Goal: Information Seeking & Learning: Compare options

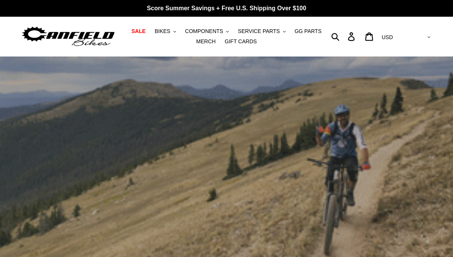
click at [168, 32] on span "BIKES" at bounding box center [163, 31] width 16 height 6
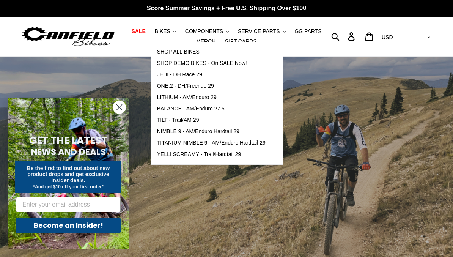
click at [167, 119] on span "TILT - Trail/AM 29" at bounding box center [178, 120] width 42 height 6
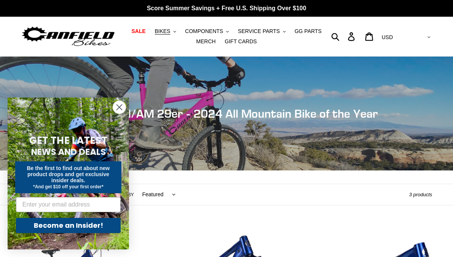
click at [118, 107] on circle "Close dialog" at bounding box center [119, 107] width 13 height 13
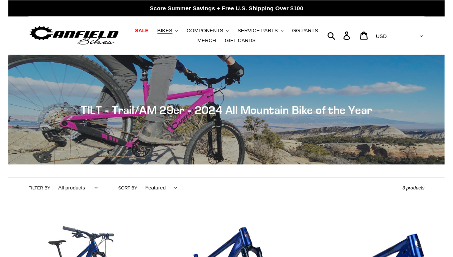
scroll to position [10, 0]
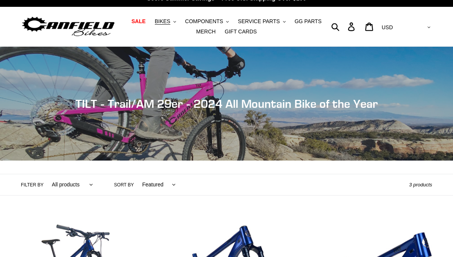
click at [163, 20] on span "BIKES" at bounding box center [163, 21] width 16 height 6
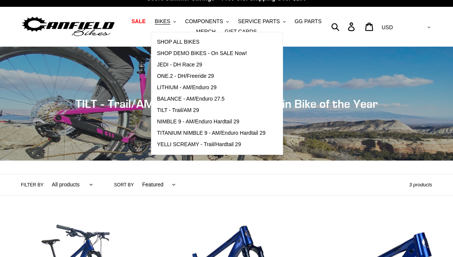
click at [164, 86] on span "LITHIUM - AM/Enduro 29" at bounding box center [187, 87] width 60 height 6
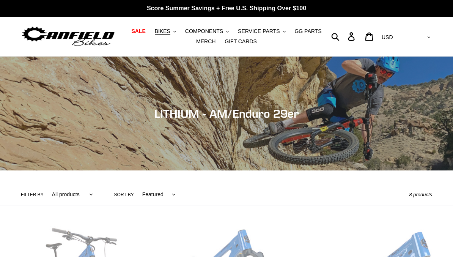
click at [163, 30] on span "BIKES" at bounding box center [163, 31] width 16 height 6
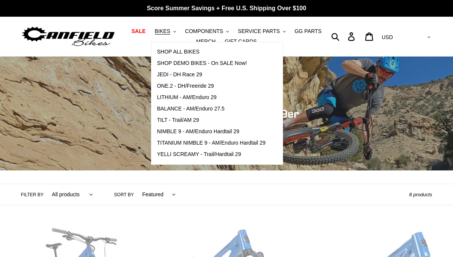
click at [173, 153] on span "YELLI SCREAMY - Trail/Hardtail 29" at bounding box center [199, 154] width 84 height 6
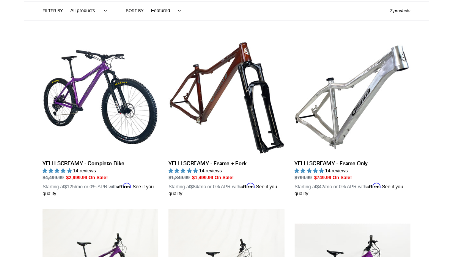
scroll to position [210, 0]
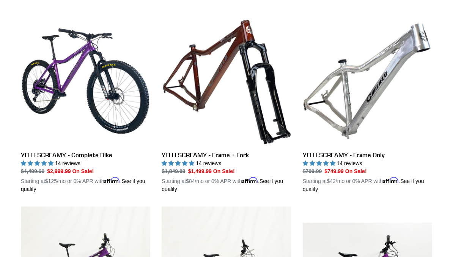
click at [82, 83] on link "YELLI SCREAMY - Complete Bike" at bounding box center [85, 104] width 129 height 177
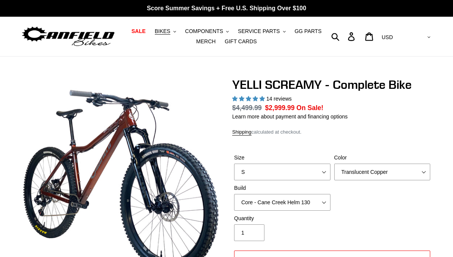
select select "highest-rating"
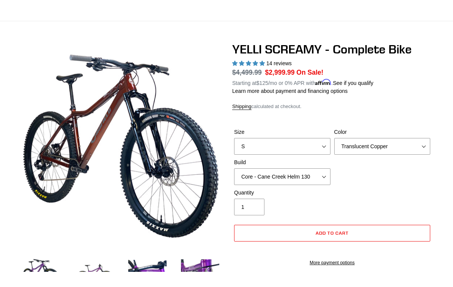
scroll to position [20, 0]
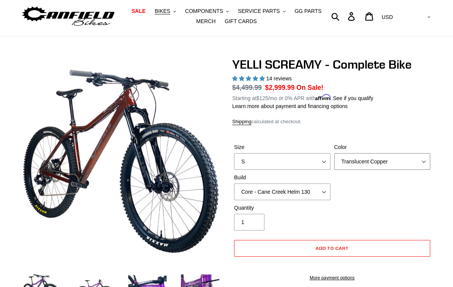
click at [408, 160] on select "Translucent Copper Purple Haze Raw" at bounding box center [382, 161] width 96 height 17
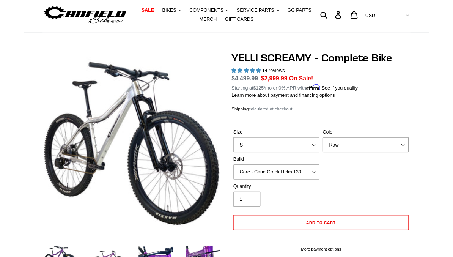
scroll to position [50, 0]
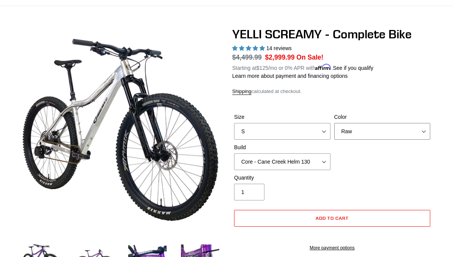
click at [401, 132] on select "Translucent Copper Purple Haze Raw" at bounding box center [382, 131] width 96 height 17
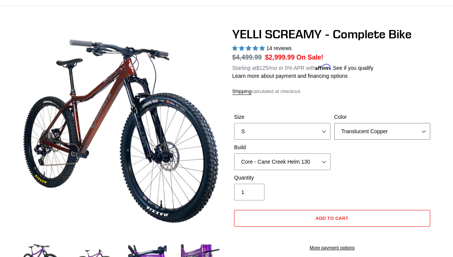
click at [403, 131] on select "Translucent Copper Purple Haze Raw" at bounding box center [382, 131] width 96 height 17
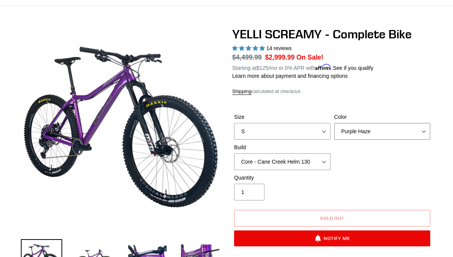
click at [406, 136] on select "Translucent Copper Purple Haze Raw" at bounding box center [382, 131] width 96 height 17
click at [403, 132] on select "Translucent Copper Purple Haze Raw" at bounding box center [382, 131] width 96 height 17
select select "Raw"
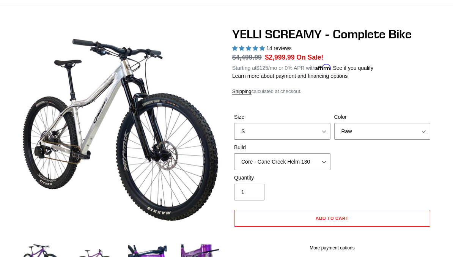
click at [323, 125] on select "S M L XL" at bounding box center [282, 131] width 96 height 17
select select "L"
click at [319, 162] on select "Core - Cane Creek Helm 130 Pro - Cane Creek Helm 130 Core - Fox 34 SL Factory G…" at bounding box center [282, 161] width 96 height 17
click at [323, 160] on select "Core - Cane Creek Helm 130 Pro - Cane Creek Helm 130 Core - Fox 34 SL Factory G…" at bounding box center [282, 161] width 96 height 17
click at [319, 162] on select "Core - Cane Creek Helm 130 Pro - Cane Creek Helm 130 Core - Fox 34 SL Factory G…" at bounding box center [282, 161] width 96 height 17
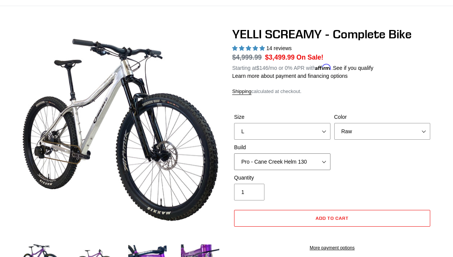
click at [317, 165] on select "Core - Cane Creek Helm 130 Pro - Cane Creek Helm 130 Core - Fox 34 SL Factory G…" at bounding box center [282, 161] width 96 height 17
click at [325, 159] on select "Core - Cane Creek Helm 130 Pro - Cane Creek Helm 130 Core - Fox 34 SL Factory G…" at bounding box center [282, 161] width 96 height 17
click at [324, 157] on select "Core - Cane Creek Helm 130 Pro - Cane Creek Helm 130 Core - Fox 34 SL Factory G…" at bounding box center [282, 161] width 96 height 17
click at [330, 157] on select "Core - Cane Creek Helm 130 Pro - Cane Creek Helm 130 Core - Fox 34 SL Factory G…" at bounding box center [282, 161] width 96 height 17
select select "Core - Fox 34 SL Factory Grip X 130"
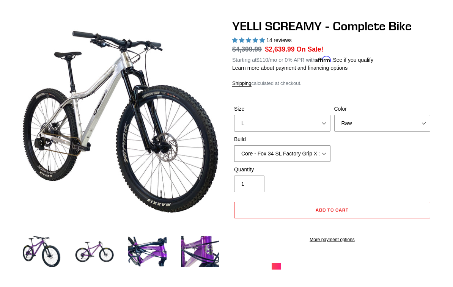
scroll to position [44, 0]
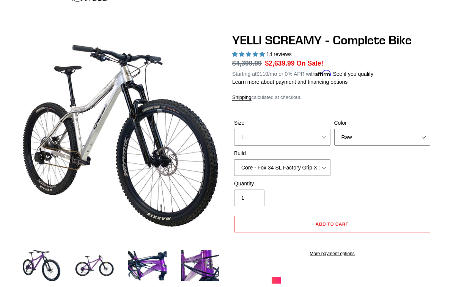
click at [405, 141] on select "Translucent Copper Purple Haze Raw" at bounding box center [382, 137] width 96 height 17
select select "Translucent Copper"
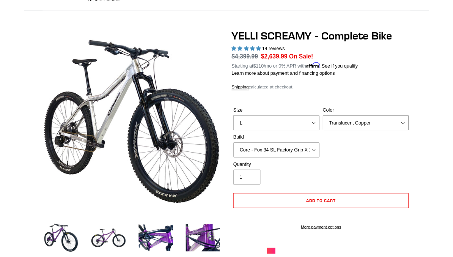
scroll to position [75, 0]
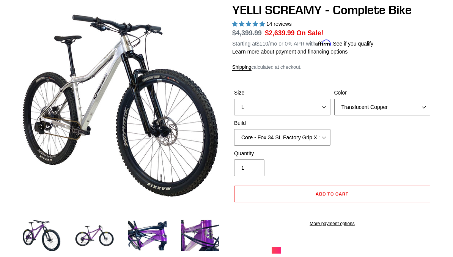
click at [407, 108] on select "Translucent Copper Purple Haze Raw" at bounding box center [382, 107] width 96 height 17
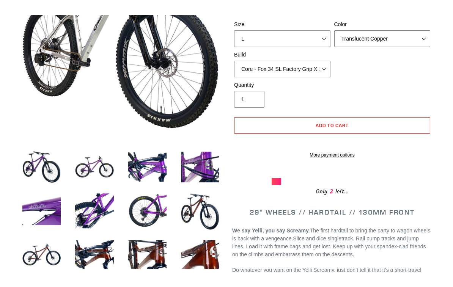
scroll to position [132, 0]
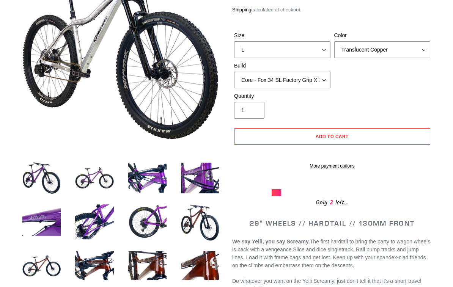
click at [102, 257] on img at bounding box center [94, 265] width 41 height 41
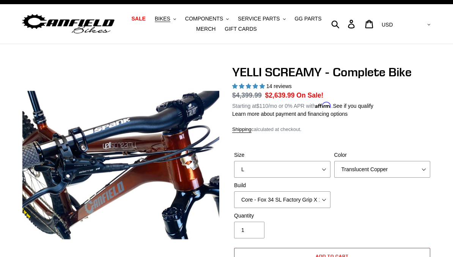
scroll to position [0, 0]
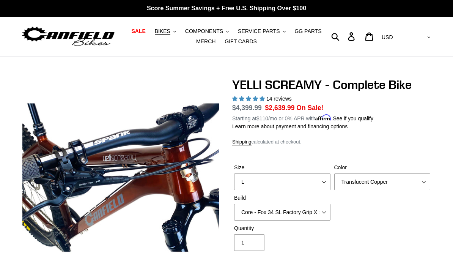
click at [164, 27] on button "BIKES .cls-1{fill:#231f20}" at bounding box center [165, 31] width 29 height 10
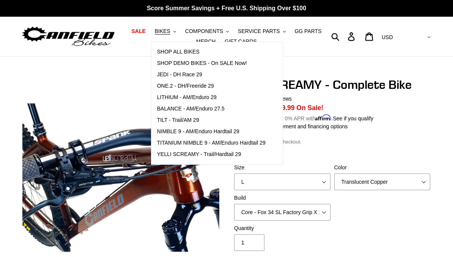
click at [168, 134] on span "NIMBLE 9 - AM/Enduro Hardtail 29" at bounding box center [198, 131] width 82 height 6
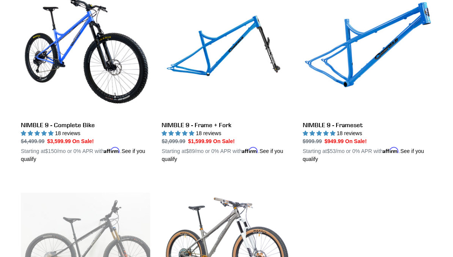
scroll to position [227, 0]
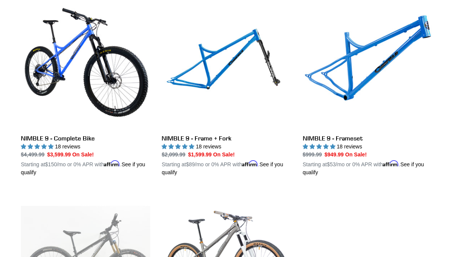
click at [80, 84] on link "NIMBLE 9 - Complete Bike" at bounding box center [85, 88] width 129 height 177
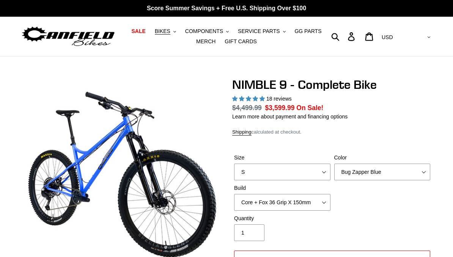
select select "highest-rating"
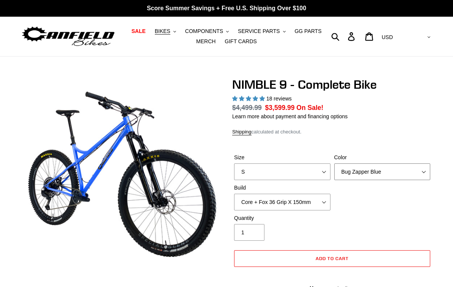
click at [403, 164] on select "Bug Zapper Blue Purple Haze - Sold Out Galaxy Black" at bounding box center [382, 172] width 96 height 17
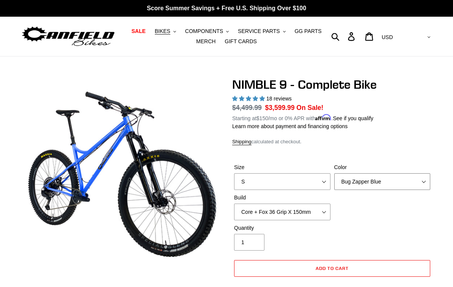
select select "Galaxy Black"
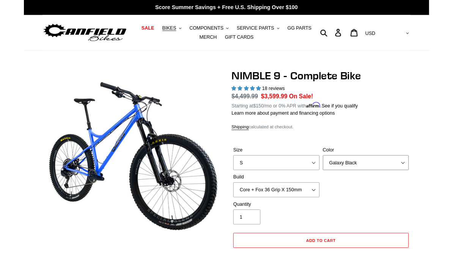
scroll to position [30, 0]
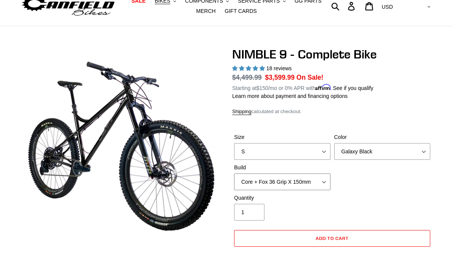
click at [321, 178] on select "Core + Fox 36 Grip X 150mm Pro + Fox 36 Grip X 150mm Core + RockShox Lyrik Ulti…" at bounding box center [282, 181] width 96 height 17
click at [319, 186] on select "Core + Fox 36 Grip X 150mm Pro + Fox 36 Grip X 150mm Core + RockShox Lyrik Ulti…" at bounding box center [282, 181] width 96 height 17
click at [315, 181] on select "Core + Fox 36 Grip X 150mm Pro + Fox 36 Grip X 150mm Core + RockShox Lyrik Ulti…" at bounding box center [282, 181] width 96 height 17
click at [318, 185] on select "Core + Fox 36 Grip X 150mm Pro + Fox 36 Grip X 150mm Core + RockShox Lyrik Ulti…" at bounding box center [282, 181] width 96 height 17
select select "Core + Fox 36 Grip X 150mm"
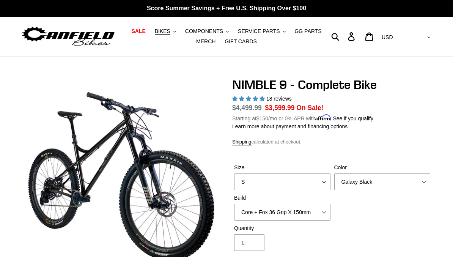
click at [163, 30] on span "BIKES" at bounding box center [163, 31] width 16 height 6
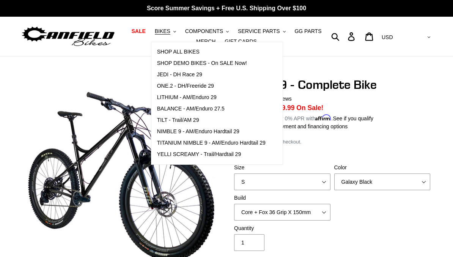
click at [257, 140] on span "TITANIUM NIMBLE 9 - AM/Enduro Hardtail 29" at bounding box center [211, 143] width 109 height 6
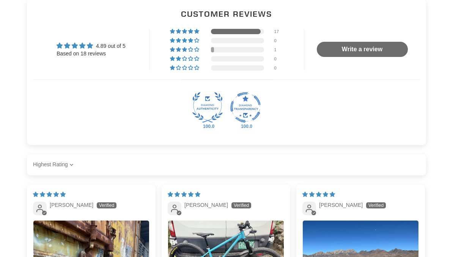
scroll to position [1299, 0]
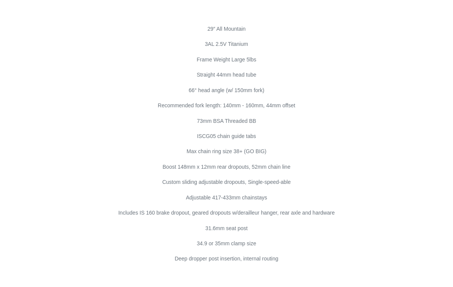
scroll to position [4133, 0]
